Goal: Transaction & Acquisition: Download file/media

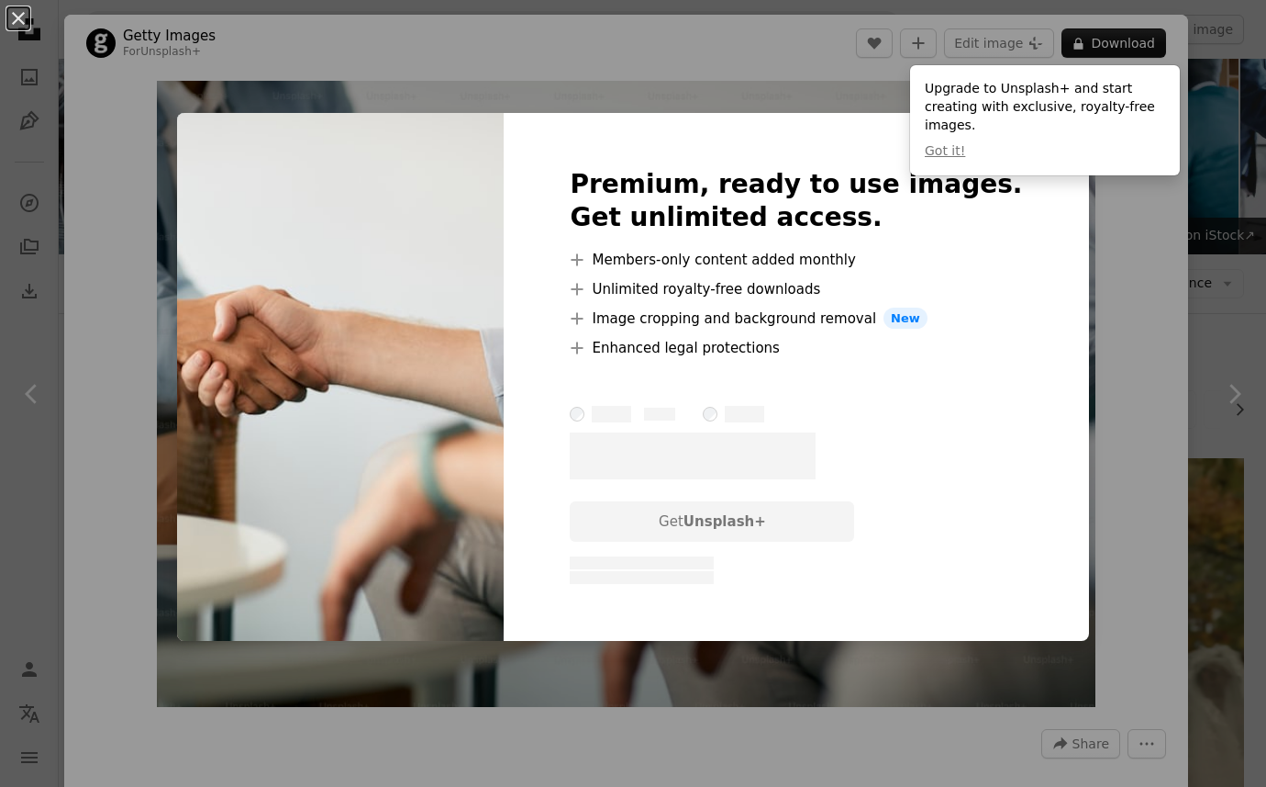
scroll to position [1208, 0]
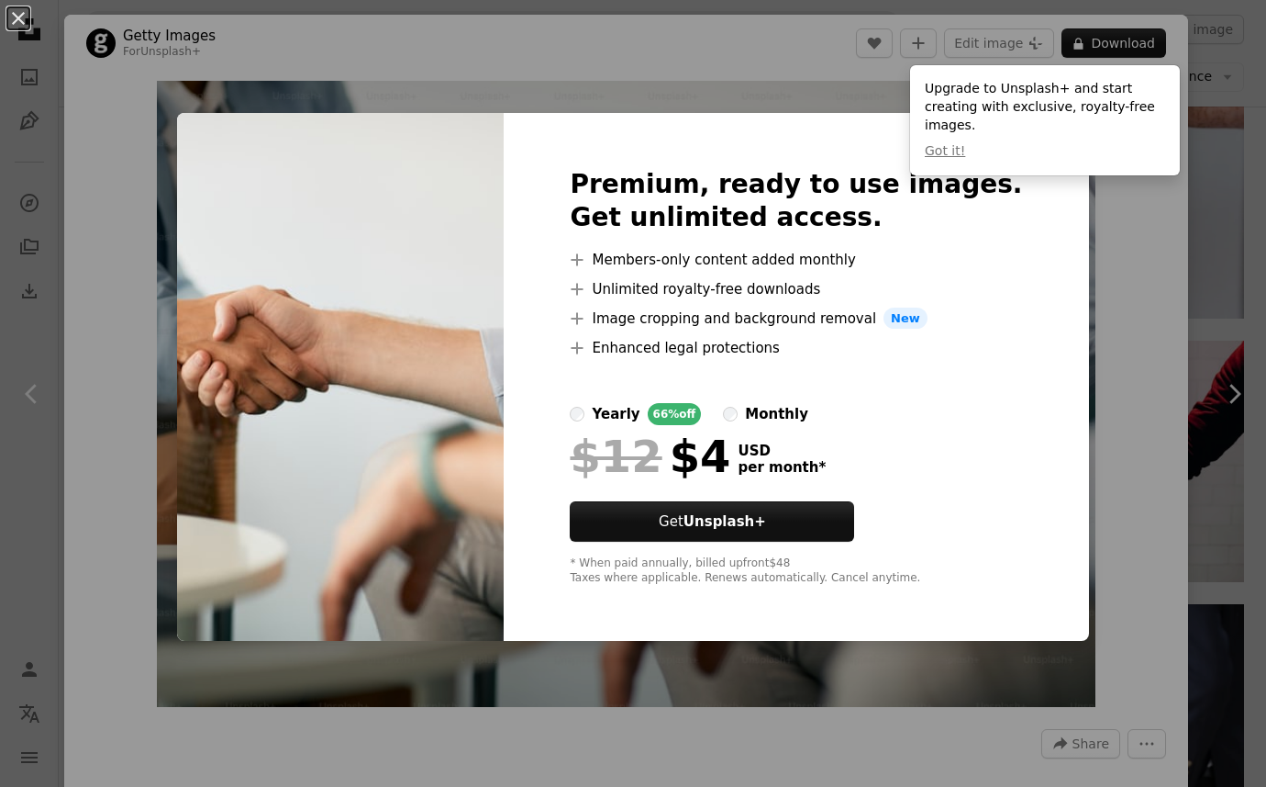
click at [1131, 209] on div "An X shape Premium, ready to use images. Get unlimited access. A plus sign Memb…" at bounding box center [633, 393] width 1266 height 787
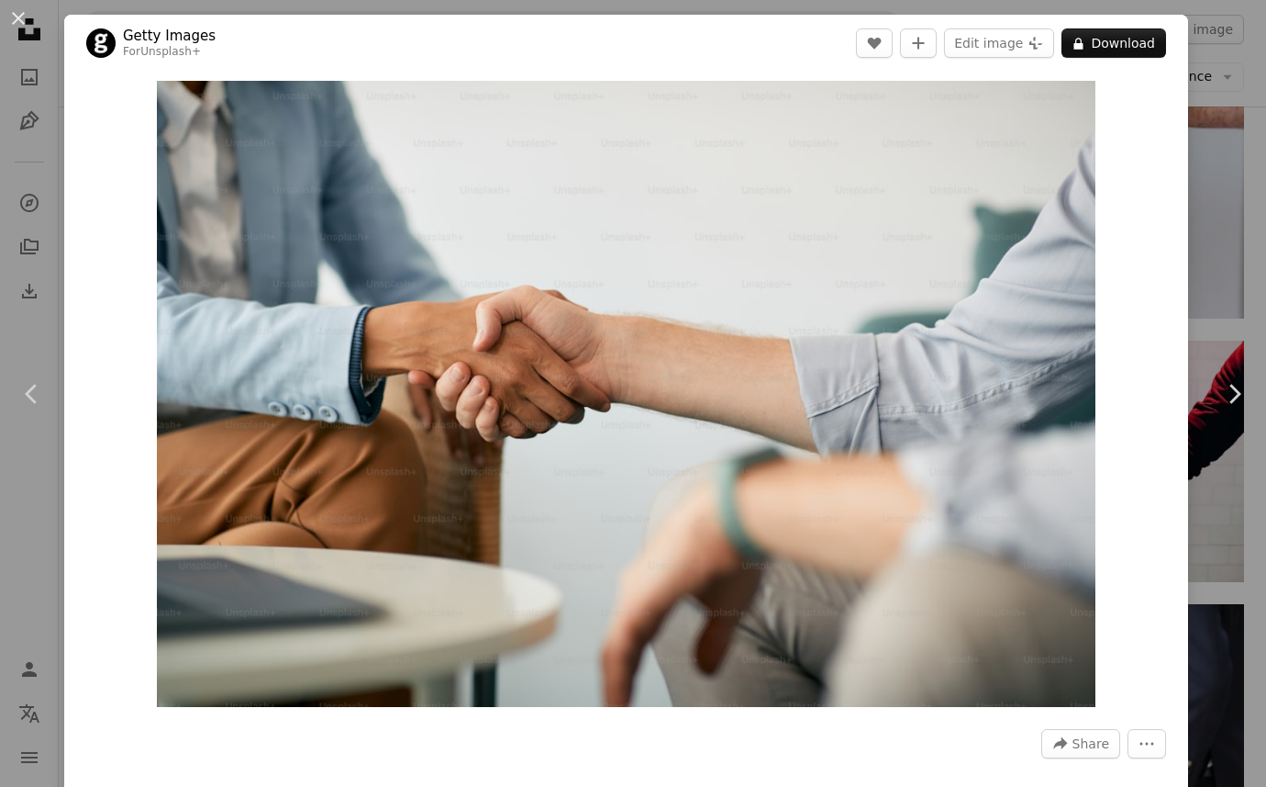
click at [1239, 184] on div "An X shape Chevron left Chevron right Getty Images For Unsplash+ A heart A plus…" at bounding box center [633, 393] width 1266 height 787
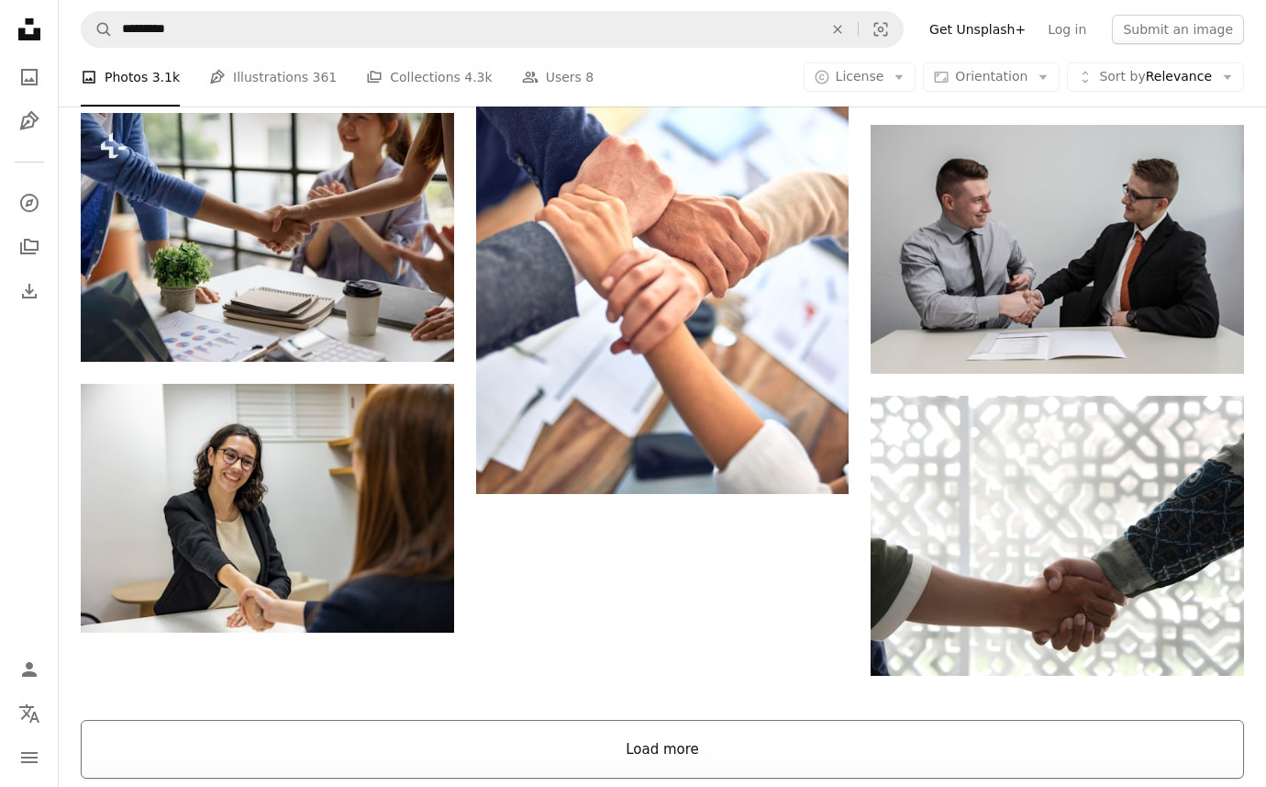
scroll to position [2196, 0]
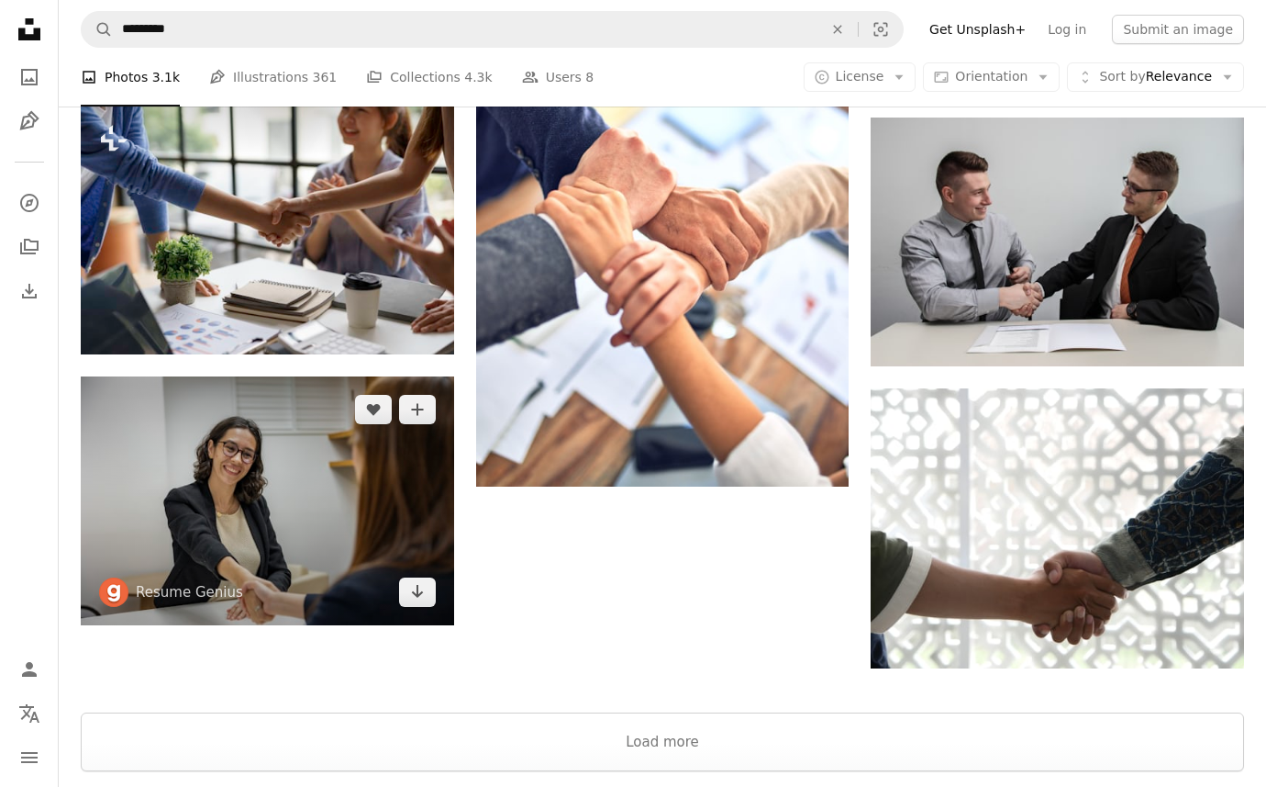
click at [295, 485] on img at bounding box center [268, 500] width 374 height 249
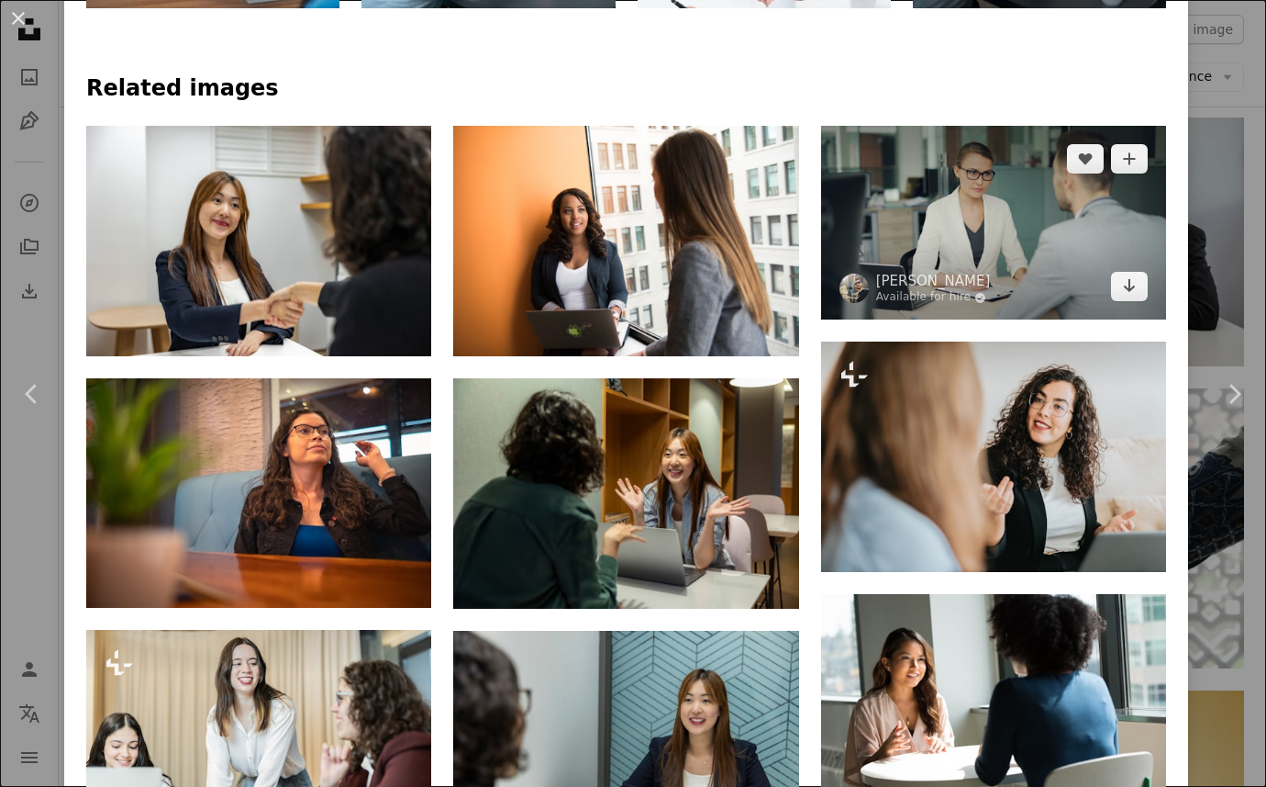
scroll to position [1321, 0]
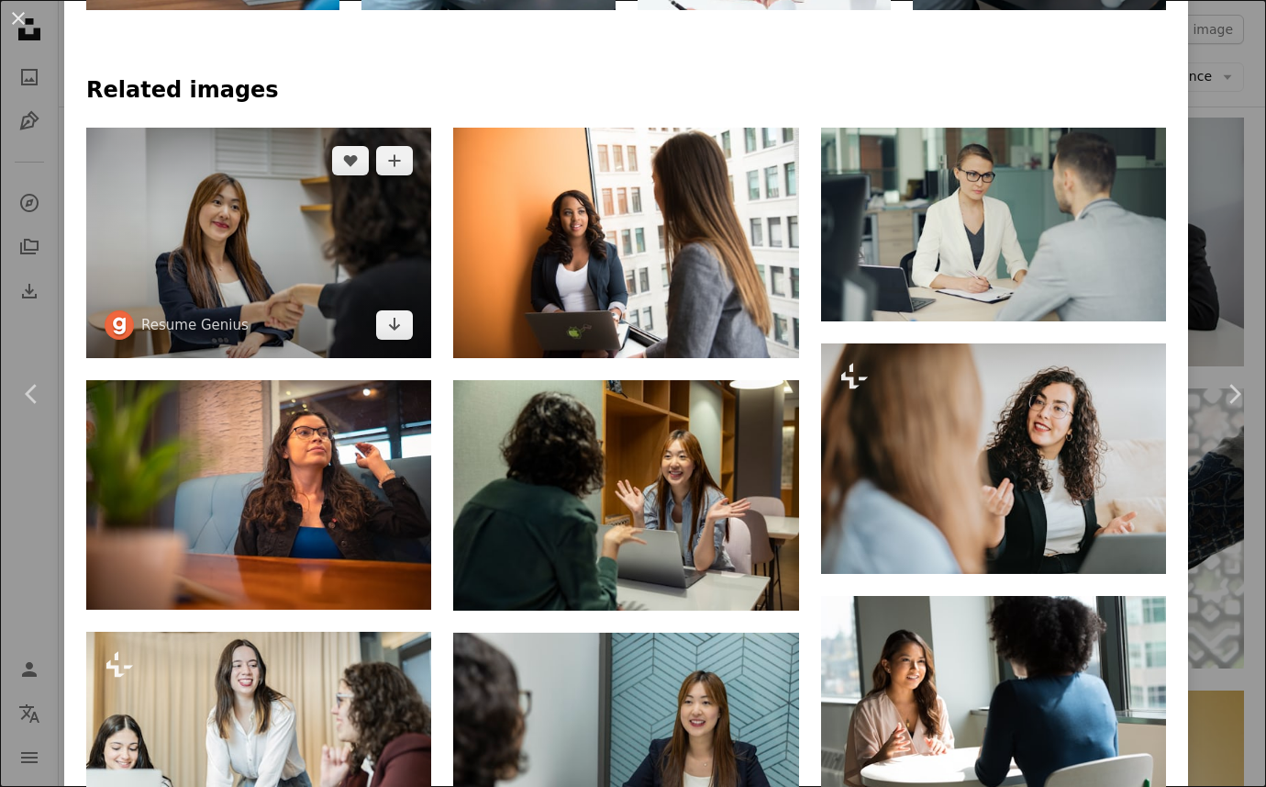
click at [329, 214] on img at bounding box center [258, 243] width 345 height 230
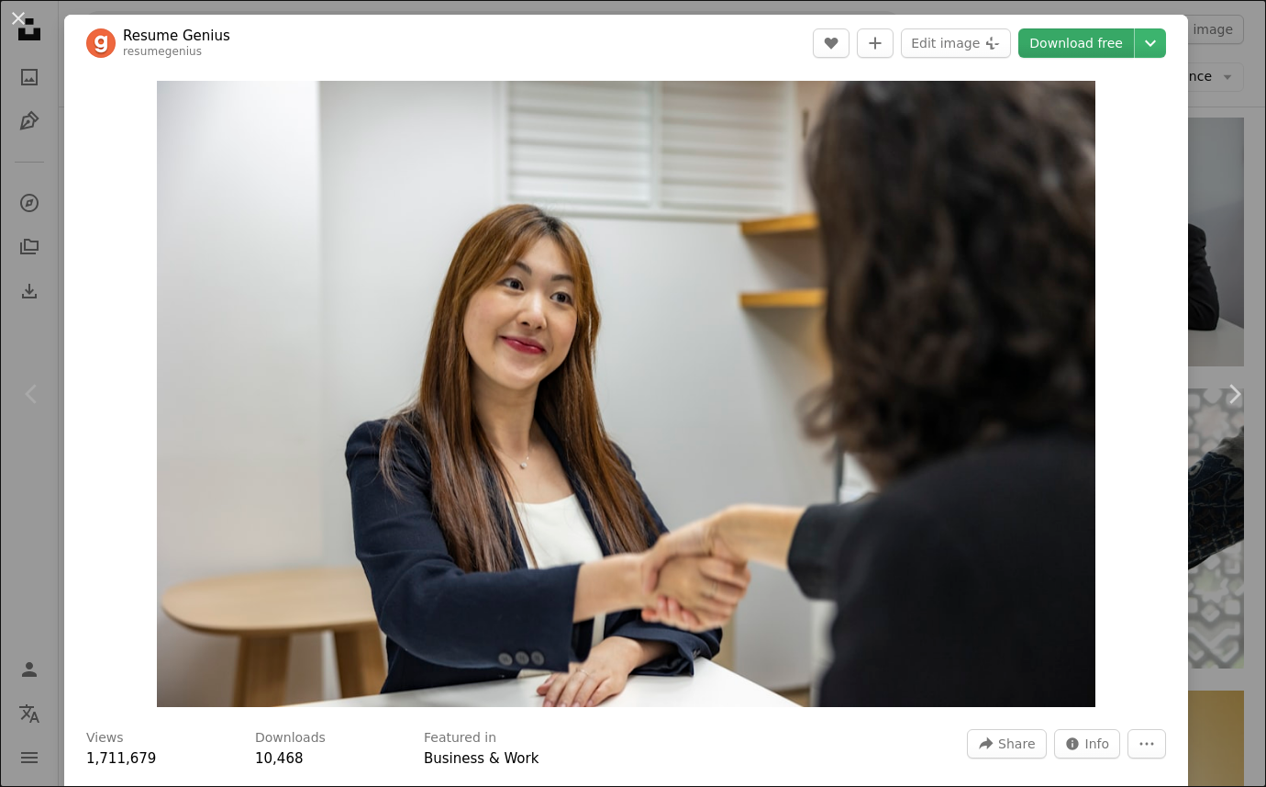
click at [1112, 34] on link "Download free" at bounding box center [1077, 42] width 116 height 29
